Goal: Information Seeking & Learning: Learn about a topic

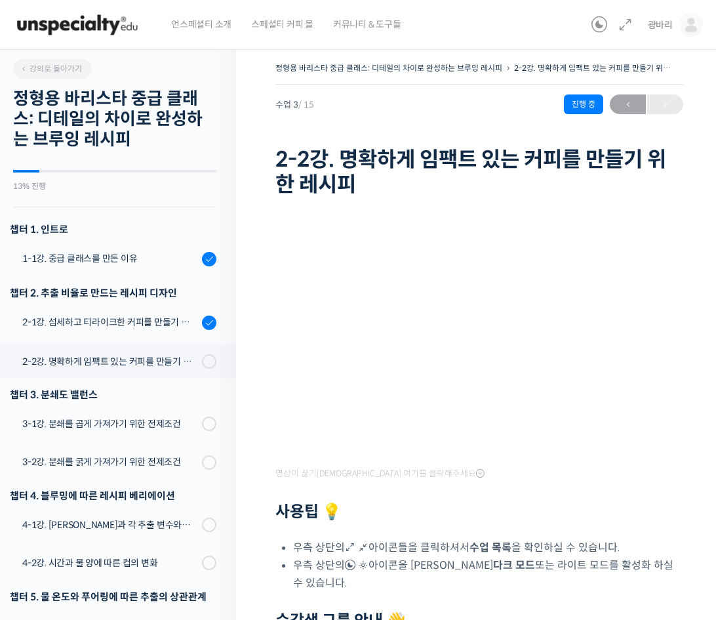
scroll to position [381, 0]
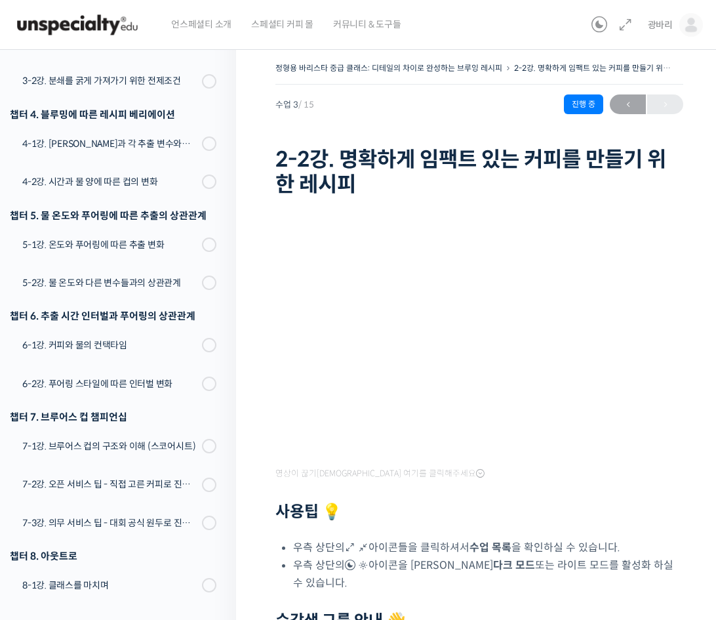
click at [289, 213] on div "영상이 끊기[DEMOGRAPHIC_DATA] 여기를 클릭해주세요 사용팁 💡 우측 상단의 아이콘들을 클릭하셔서 수업 목록 을 확인하실 수 있습니…" at bounding box center [479, 496] width 408 height 590
click at [616, 31] on link at bounding box center [622, 25] width 21 height 16
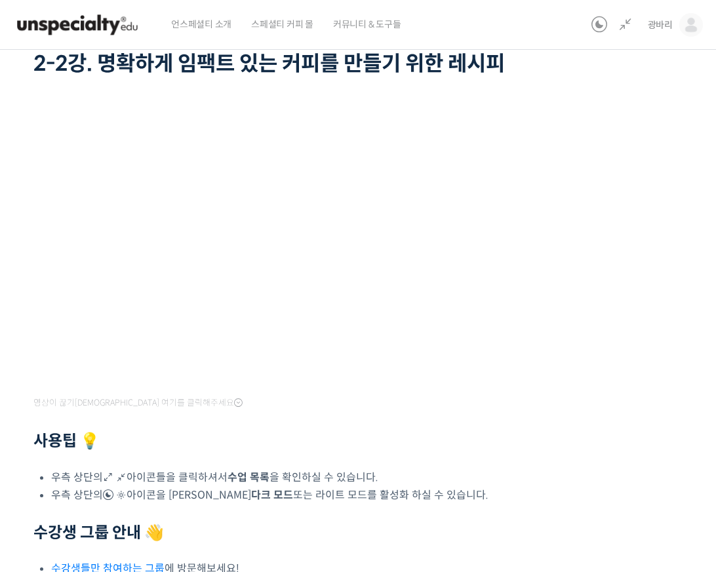
scroll to position [93, 0]
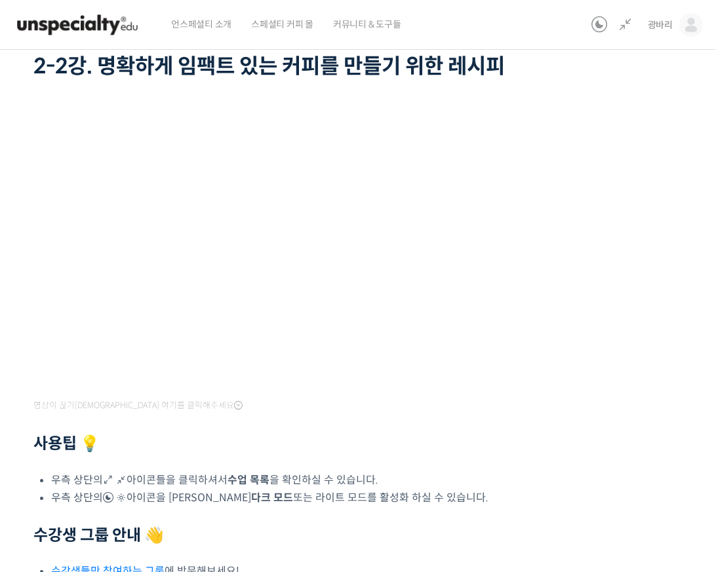
click at [574, 336] on div "정형용 바리스타 중급 클래스: 디테일의 차이로 완성하는 브루잉 레시피 2-2강. 명확하게 임팩트 있는 커피를 만들기 위한 레시피 진행 중 수업…" at bounding box center [282, 336] width 801 height 740
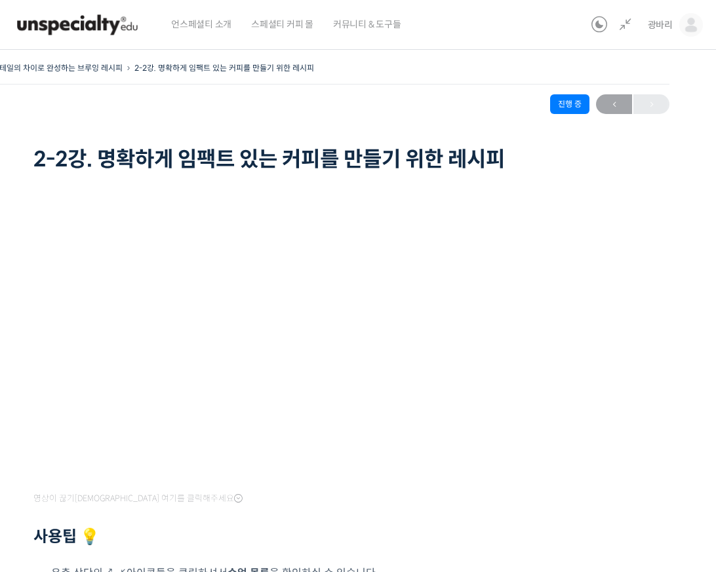
scroll to position [93, 0]
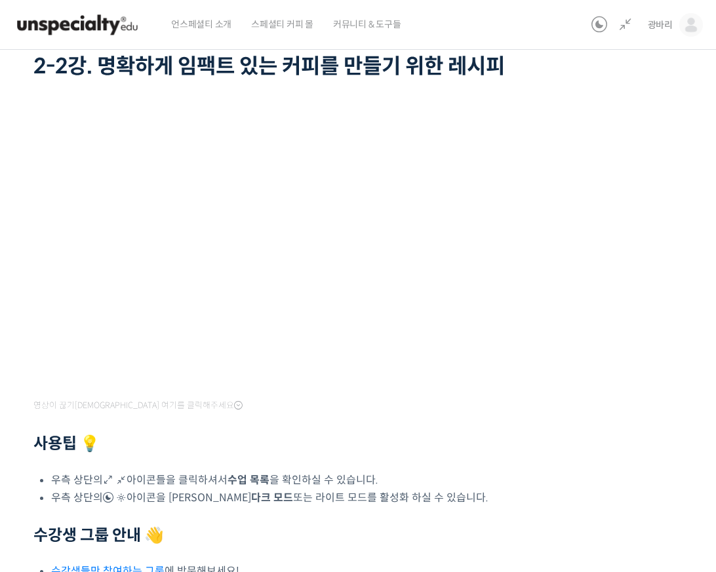
click at [607, 304] on div "정형용 바리스타 중급 클래스: 디테일의 차이로 완성하는 브루잉 레시피 2-2강. 명확하게 임팩트 있는 커피를 만들기 위한 레시피 진행 중 수업…" at bounding box center [282, 336] width 801 height 740
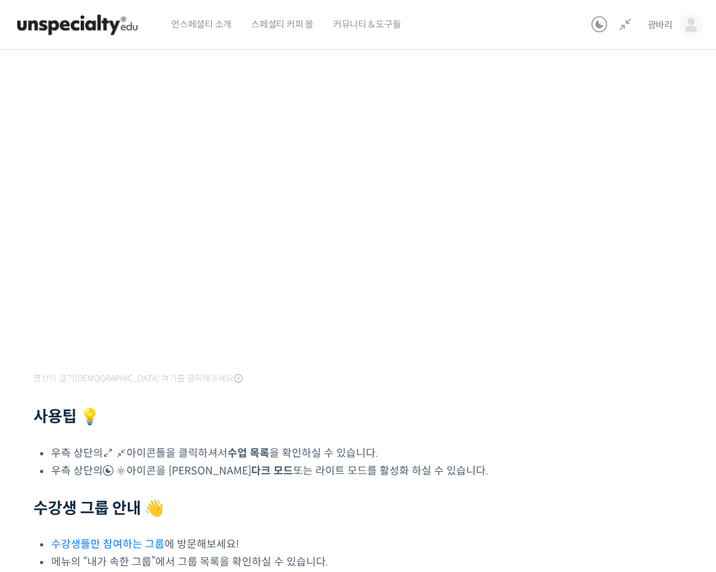
scroll to position [62, 0]
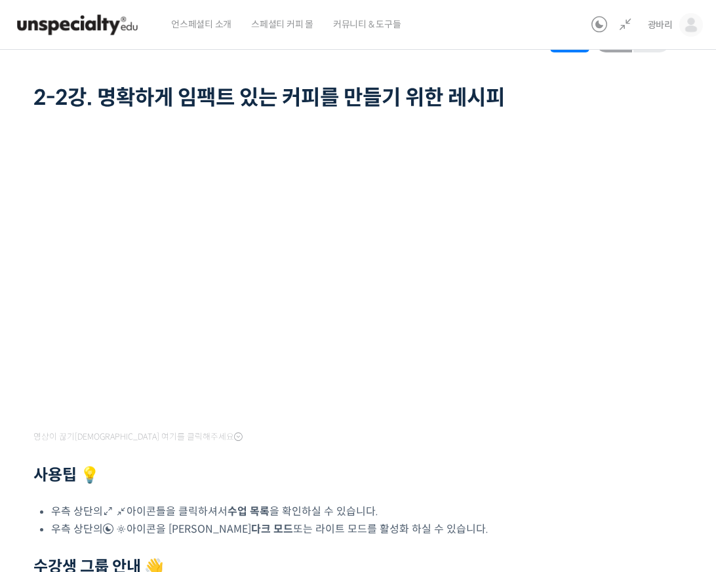
click at [169, 436] on span "영상이 끊기[DEMOGRAPHIC_DATA] 여기를 클릭해주세요" at bounding box center [137, 437] width 209 height 10
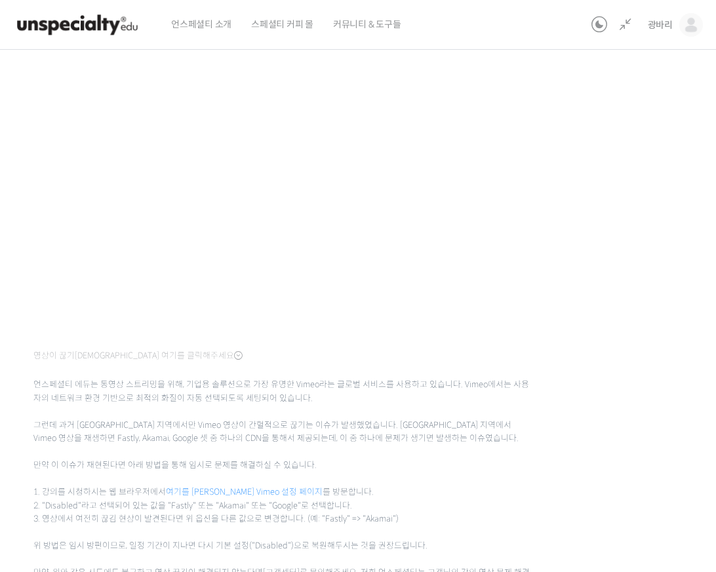
scroll to position [148, 0]
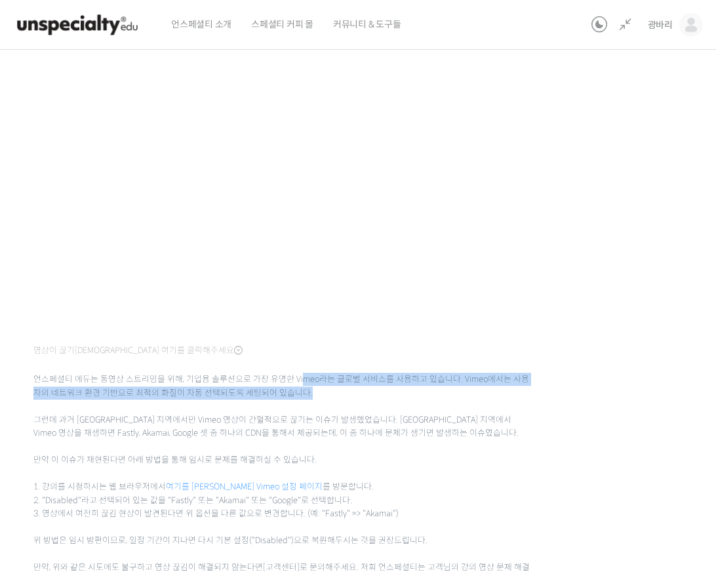
drag, startPoint x: 298, startPoint y: 378, endPoint x: 334, endPoint y: 388, distance: 37.4
click at [329, 386] on span "언스페셜티 에듀는 동영상 스트리밍을 위해, 기업용 솔루션으로 가장 유명한 Vimeo라는 글로벌 서비스를 사용하고 있습니다. Vimeo에서는 사…" at bounding box center [282, 474] width 498 height 228
click at [334, 388] on span "언스페셜티 에듀는 동영상 스트리밍을 위해, 기업용 솔루션으로 가장 유명한 Vimeo라는 글로벌 서비스를 사용하고 있습니다. Vimeo에서는 사…" at bounding box center [282, 474] width 498 height 228
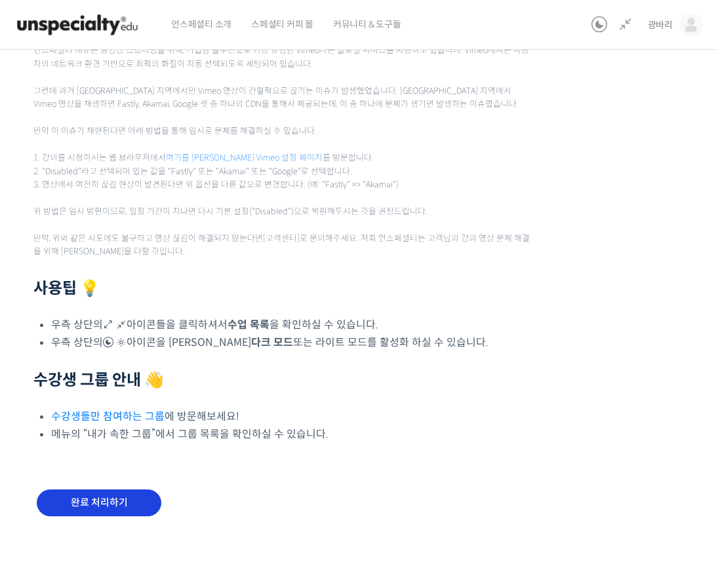
scroll to position [477, 0]
click at [127, 490] on input "완료 처리하기" at bounding box center [99, 503] width 125 height 27
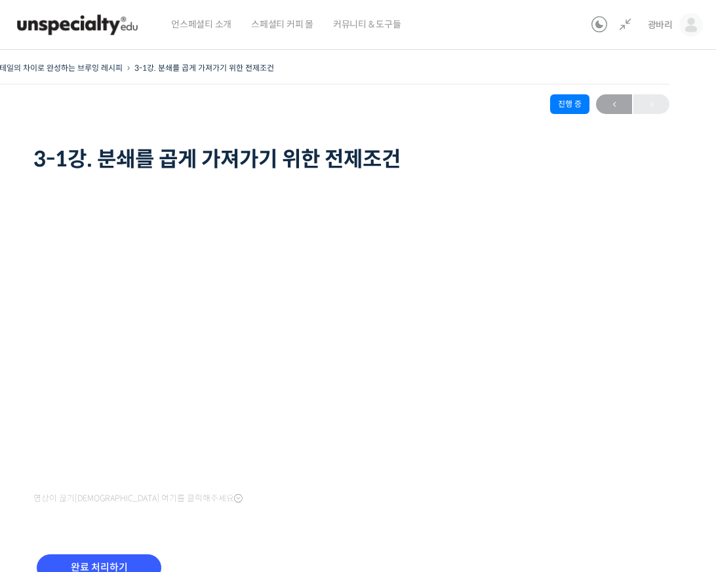
scroll to position [333, 0]
click at [287, 502] on div "영상이 끊기[DEMOGRAPHIC_DATA] 여기를 클릭해주세요" at bounding box center [282, 355] width 498 height 306
click at [544, 357] on div "정형용 바리스타 중급 클래스: 디테일의 차이로 완성하는 브루잉 레시피 3-1강. 분쇄를 곱게 가져가기 위한 전제조건 진행 중 수업 4 / 15…" at bounding box center [282, 337] width 801 height 557
